Goal: Register for event/course

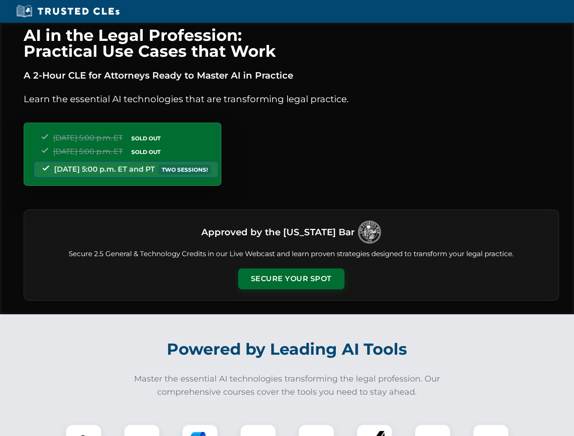
click at [291, 279] on button "Secure Your Spot" at bounding box center [291, 278] width 106 height 21
click at [84, 430] on img at bounding box center [83, 442] width 26 height 26
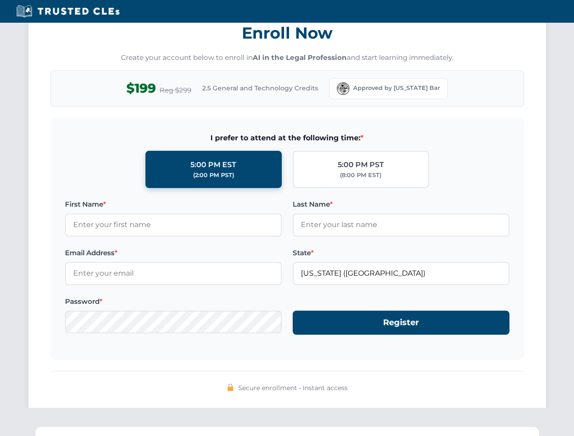
scroll to position [891, 0]
